Goal: Check status: Check status

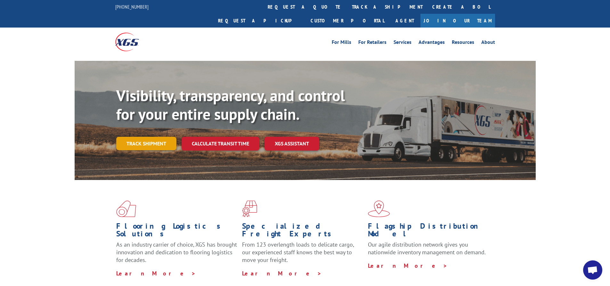
click at [156, 137] on link "Track shipment" at bounding box center [146, 143] width 60 height 13
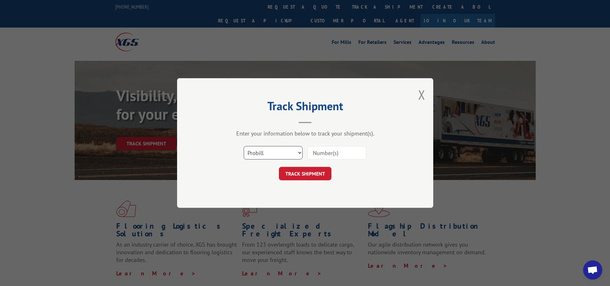
click at [261, 154] on select "Select category... Probill BOL PO" at bounding box center [273, 152] width 59 height 13
select select "bol"
click at [244, 146] on select "Select category... Probill BOL PO" at bounding box center [273, 152] width 59 height 13
click at [329, 156] on input at bounding box center [336, 152] width 59 height 13
type input "740732"
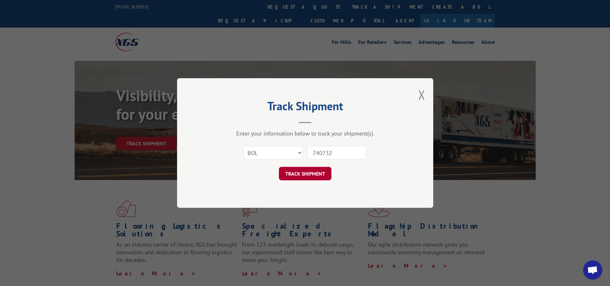
click at [299, 175] on button "TRACK SHIPMENT" at bounding box center [305, 173] width 52 height 13
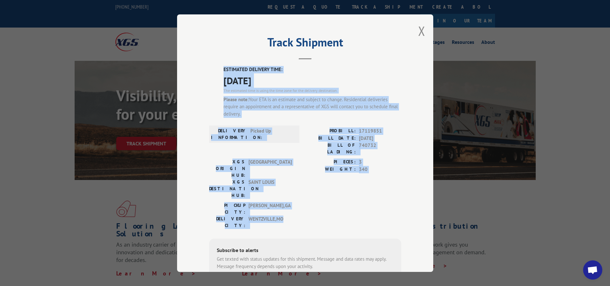
drag, startPoint x: 285, startPoint y: 187, endPoint x: 207, endPoint y: 66, distance: 143.7
click at [209, 66] on div "ESTIMATED DELIVERY TIME: [DATE] The estimated time is using the time zone for t…" at bounding box center [305, 196] width 192 height 260
copy div "ESTIMATED DELIVERY TIME: [DATE] The estimated time is using the time zone for t…"
